Goal: Transaction & Acquisition: Purchase product/service

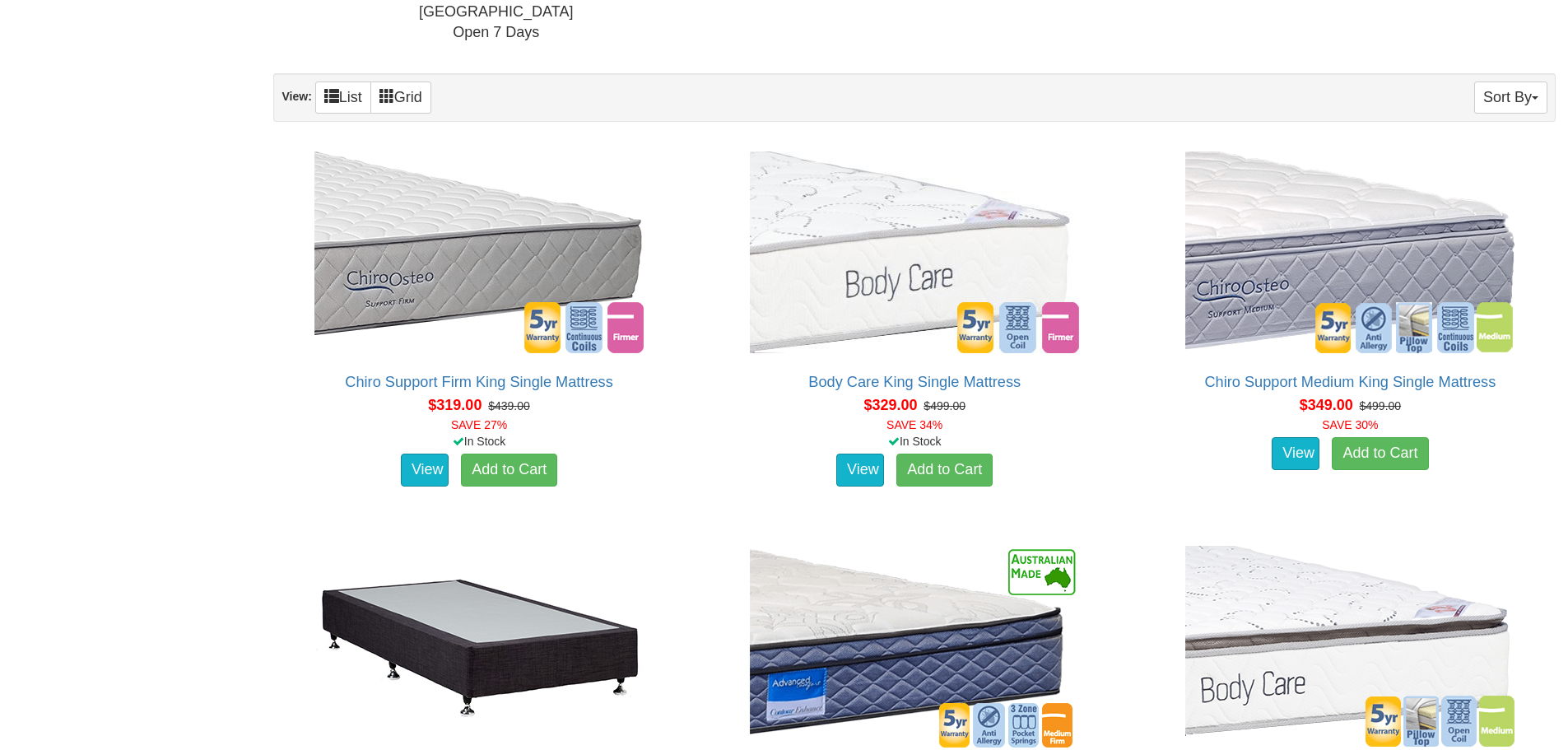
scroll to position [742, 0]
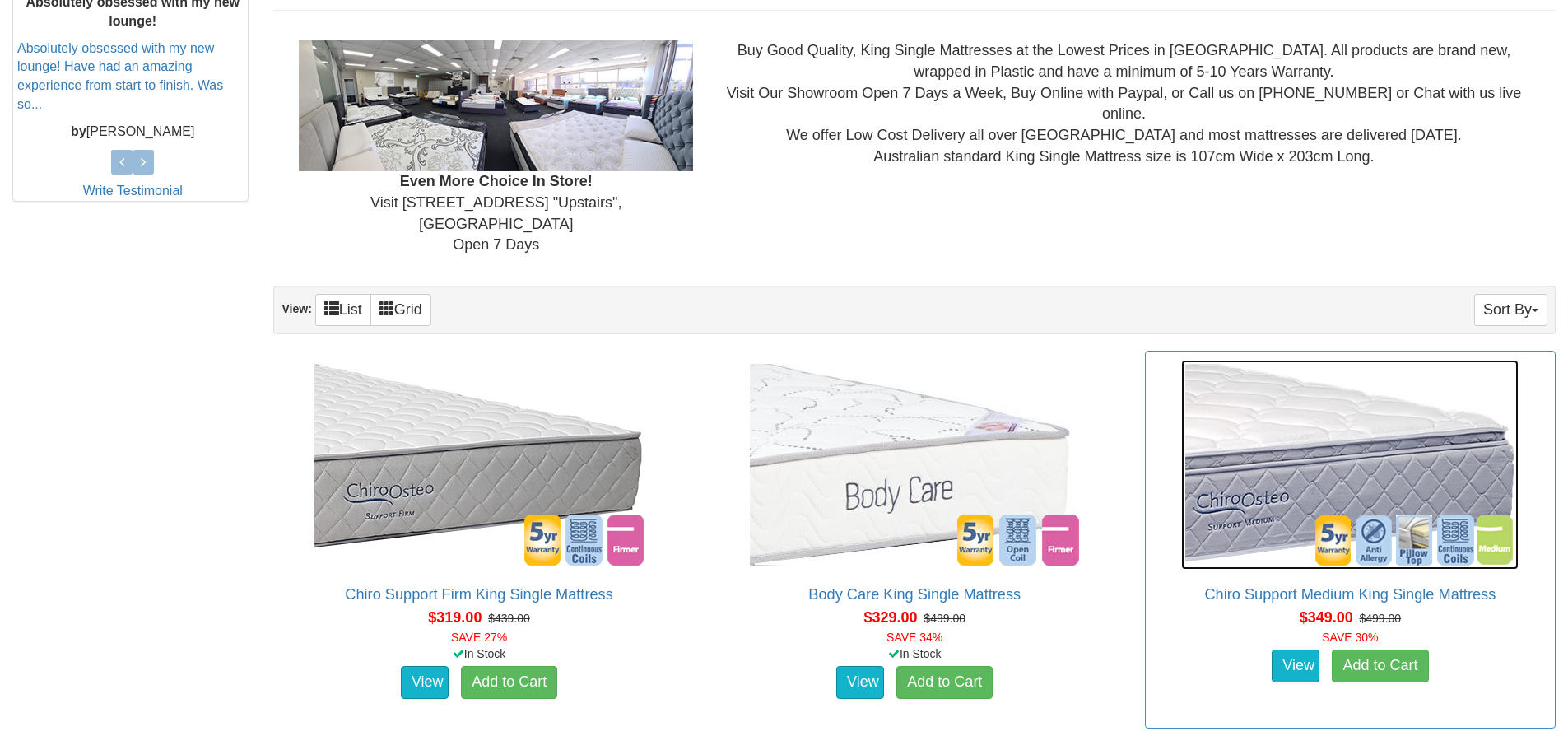
click at [1359, 485] on img at bounding box center [1350, 465] width 337 height 210
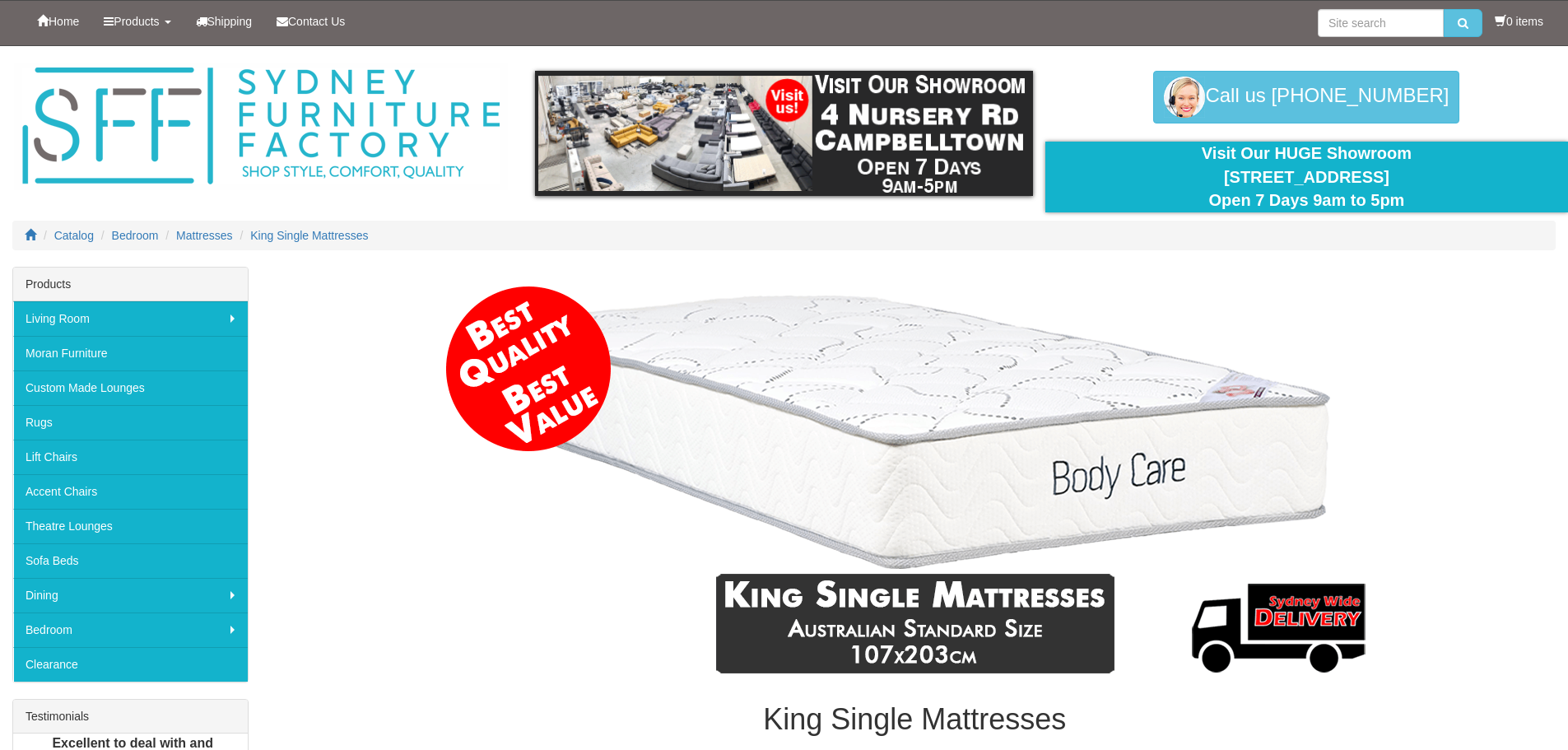
scroll to position [742, 0]
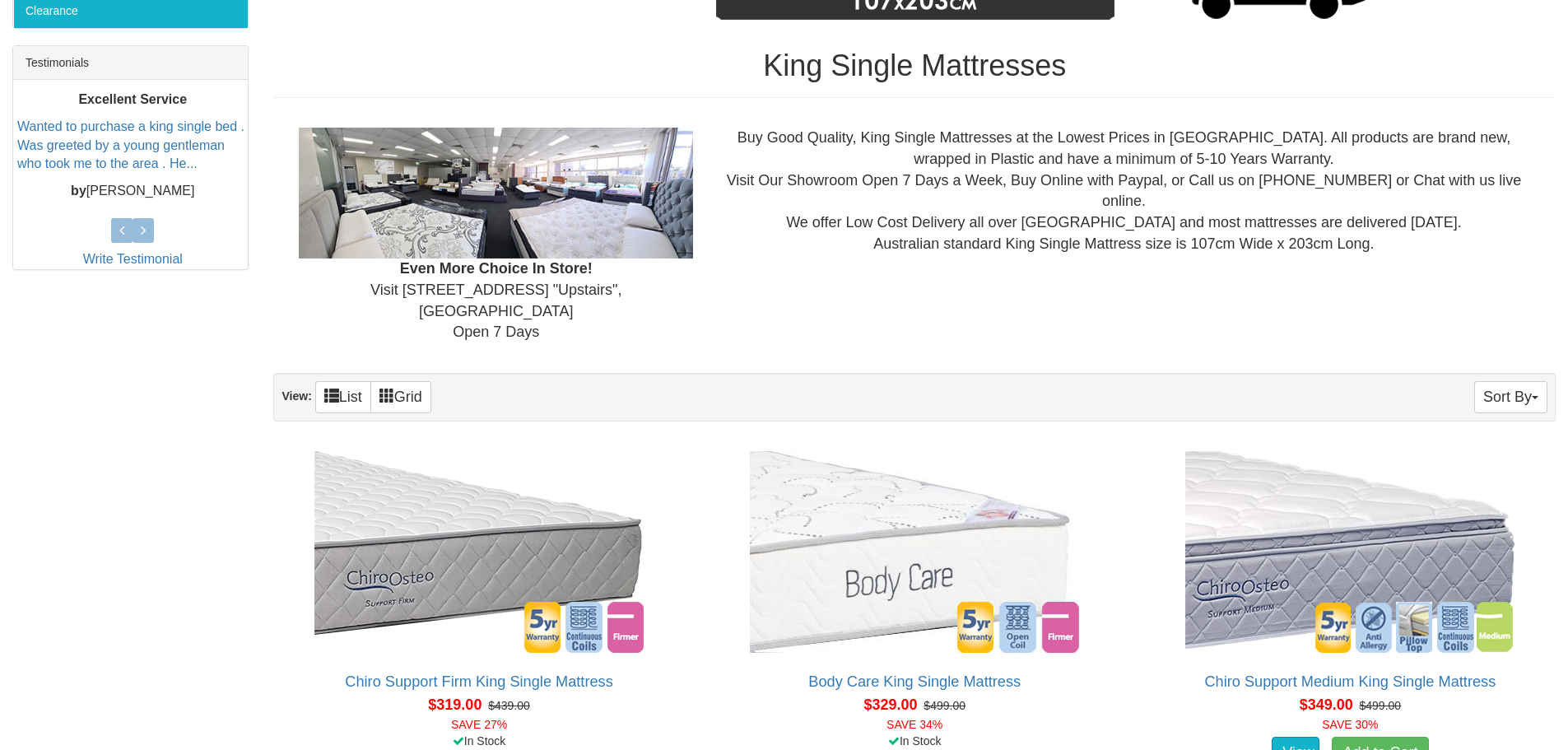
scroll to position [576, 0]
